Goal: Information Seeking & Learning: Learn about a topic

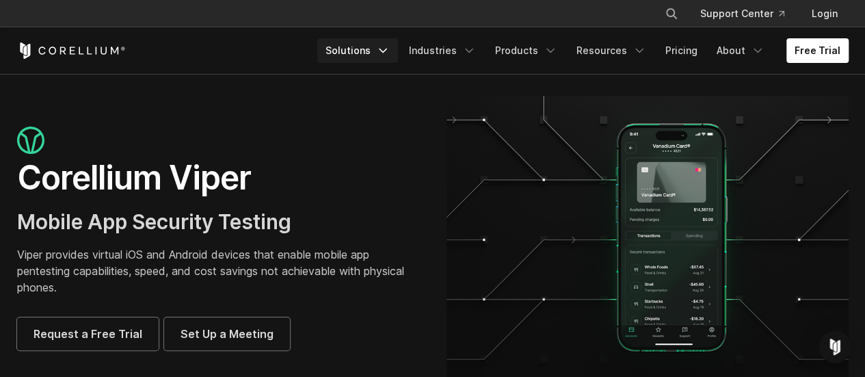
click at [390, 53] on icon "Navigation Menu" at bounding box center [383, 51] width 14 height 14
click at [446, 61] on link "Industries" at bounding box center [442, 50] width 83 height 25
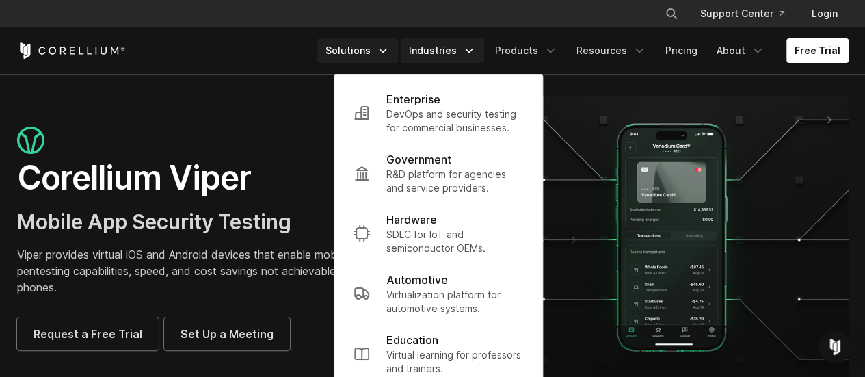
click at [390, 61] on link "Solutions" at bounding box center [357, 50] width 81 height 25
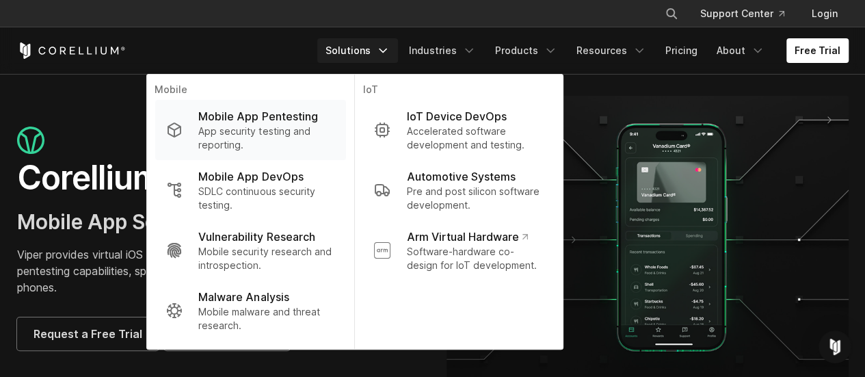
click at [254, 133] on p "App security testing and reporting." at bounding box center [266, 137] width 136 height 27
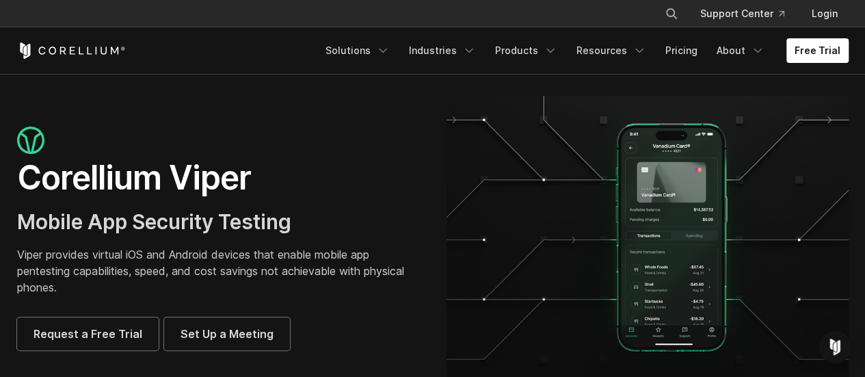
scroll to position [127, 0]
